Goal: Transaction & Acquisition: Purchase product/service

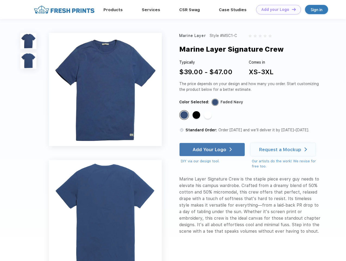
click at [276, 10] on link "Add your Logo Design Tool" at bounding box center [278, 10] width 45 height 10
click at [0, 0] on div "Design Tool" at bounding box center [0, 0] width 0 height 0
click at [291, 9] on link "Add your Logo Design Tool" at bounding box center [278, 10] width 45 height 10
click at [29, 41] on img at bounding box center [28, 41] width 16 height 16
click at [29, 61] on img at bounding box center [28, 61] width 16 height 16
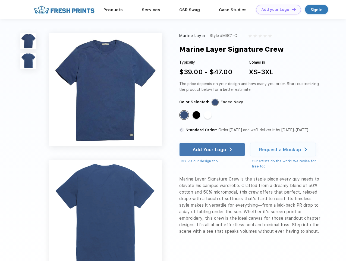
click at [185, 115] on div "Standard Color" at bounding box center [184, 115] width 8 height 8
click at [197, 115] on div "Standard Color" at bounding box center [197, 115] width 8 height 8
click at [208, 115] on div "Standard Color" at bounding box center [208, 115] width 8 height 8
click at [213, 149] on div "Add Your Logo" at bounding box center [210, 149] width 34 height 5
click at [284, 149] on div "Request a Mockup" at bounding box center [280, 149] width 42 height 5
